Goal: Task Accomplishment & Management: Manage account settings

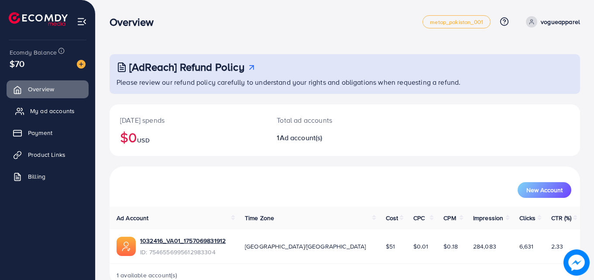
scroll to position [21, 0]
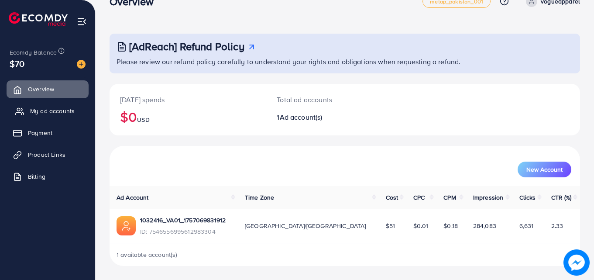
click at [46, 115] on span "My ad accounts" at bounding box center [52, 111] width 45 height 9
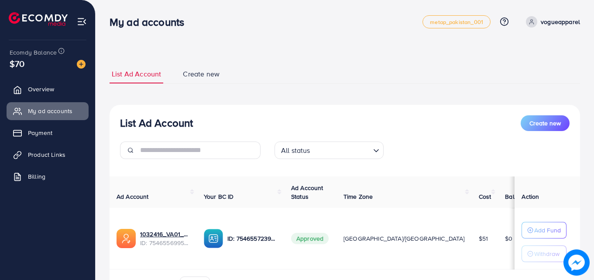
scroll to position [52, 0]
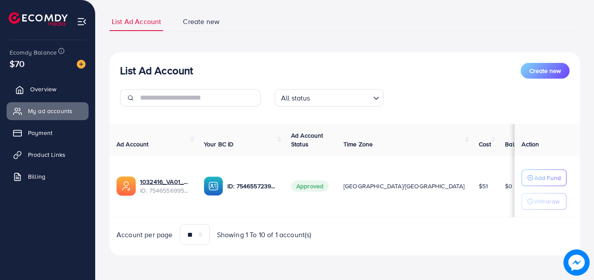
click at [58, 93] on link "Overview" at bounding box center [48, 88] width 82 height 17
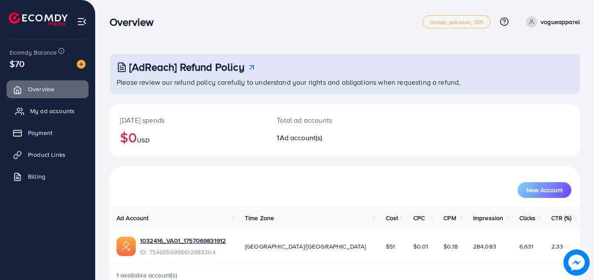
click at [57, 103] on link "My ad accounts" at bounding box center [48, 110] width 82 height 17
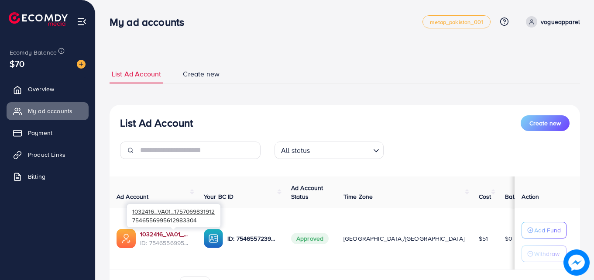
click at [171, 235] on link "1032416_VA01_1757069831912" at bounding box center [165, 234] width 50 height 9
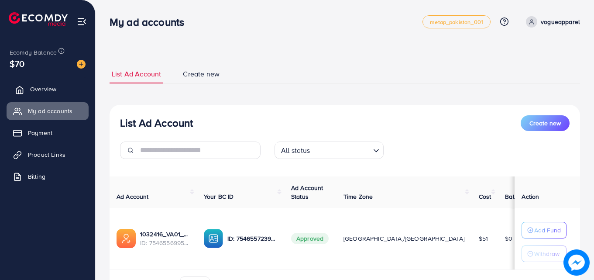
click at [58, 84] on link "Overview" at bounding box center [48, 88] width 82 height 17
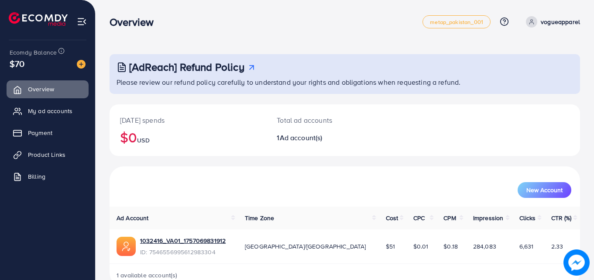
scroll to position [21, 0]
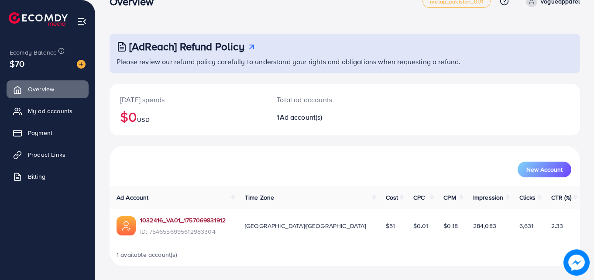
click at [175, 218] on link "1032416_VA01_1757069831912" at bounding box center [183, 220] width 86 height 9
click at [53, 108] on span "My ad accounts" at bounding box center [52, 111] width 45 height 9
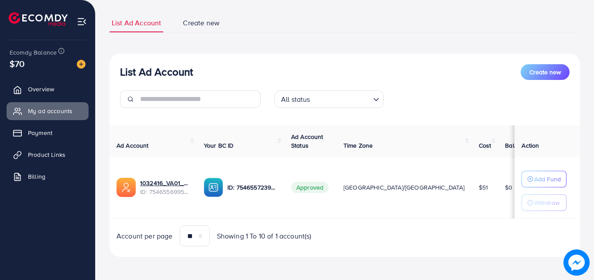
scroll to position [52, 0]
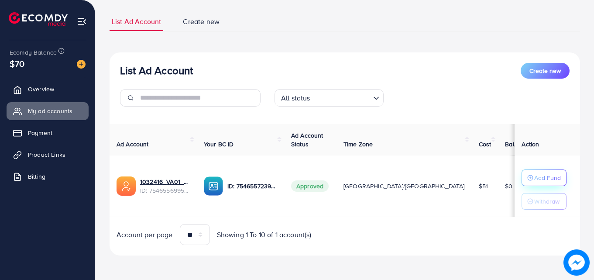
click at [527, 177] on div "Add Fund" at bounding box center [544, 177] width 34 height 10
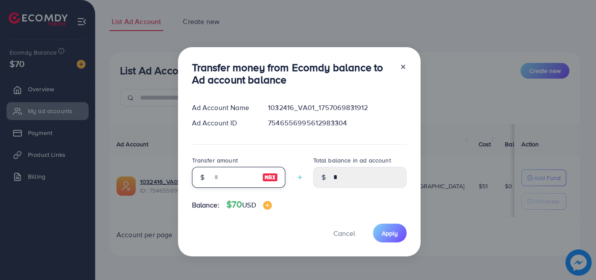
click at [218, 175] on input "number" at bounding box center [234, 177] width 44 height 21
type input "*"
type input "****"
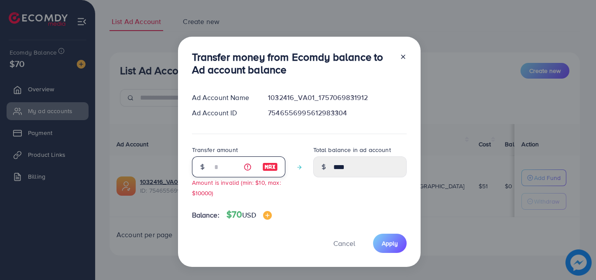
type input "**"
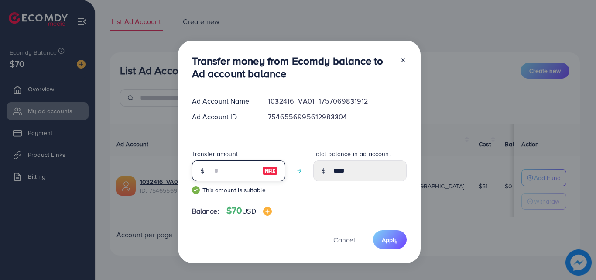
type input "*****"
type input "**"
click at [386, 238] on span "Apply" at bounding box center [390, 239] width 16 height 9
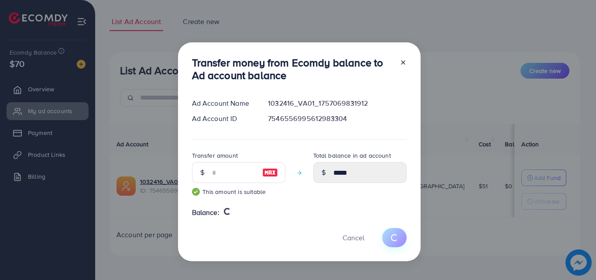
type input "*"
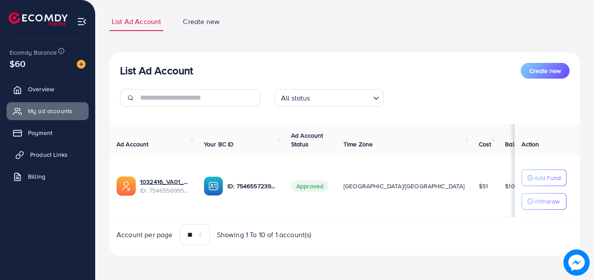
click at [51, 153] on span "Product Links" at bounding box center [49, 154] width 38 height 9
